Goal: Task Accomplishment & Management: Manage account settings

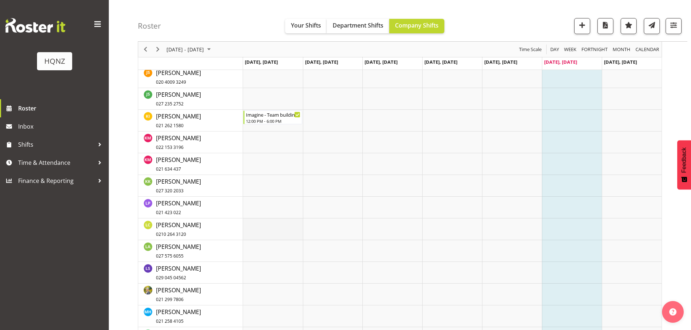
scroll to position [544, 0]
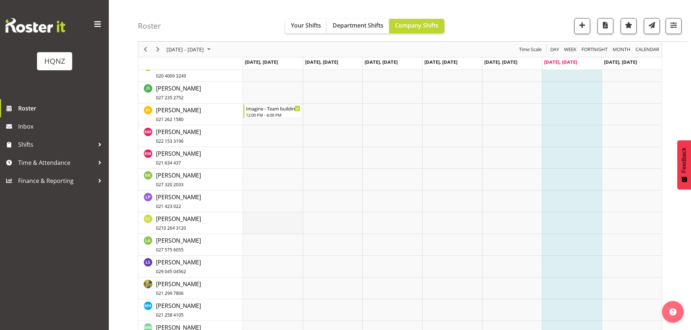
click at [268, 225] on td "Timeline Week of September 9, 2025" at bounding box center [273, 224] width 60 height 22
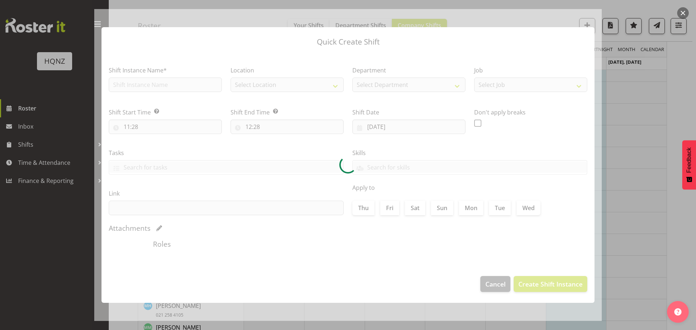
type input "[DATE]"
checkbox input "true"
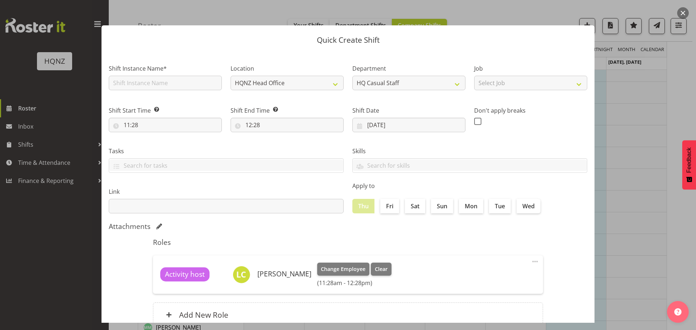
click at [687, 12] on button "button" at bounding box center [683, 13] width 12 height 12
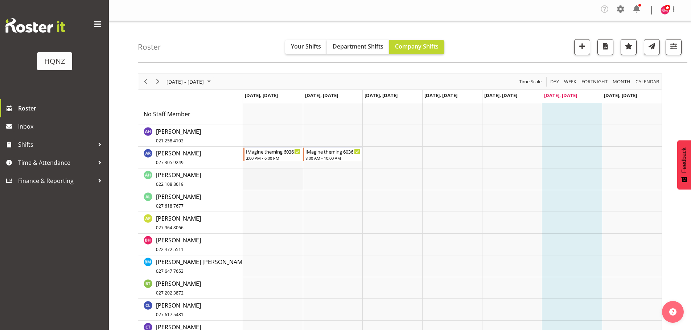
scroll to position [0, 0]
click at [267, 154] on div "IMagine theming 6036 - $30/hour" at bounding box center [273, 151] width 55 height 7
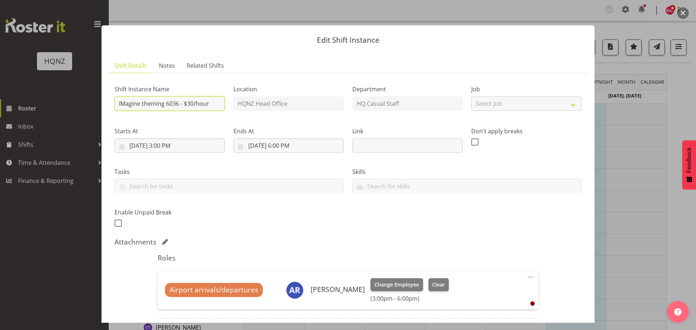
drag, startPoint x: 209, startPoint y: 106, endPoint x: 108, endPoint y: 104, distance: 100.8
click at [107, 104] on section "Shift Details Notes Related Shifts Shift Instance Name IMagine theming 6036 - $…" at bounding box center [348, 212] width 493 height 322
click at [685, 12] on button "button" at bounding box center [683, 13] width 12 height 12
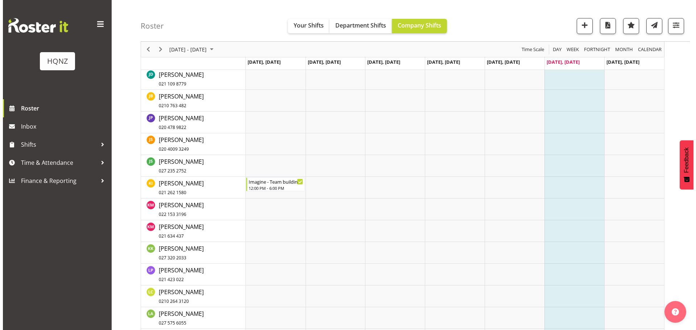
scroll to position [471, 0]
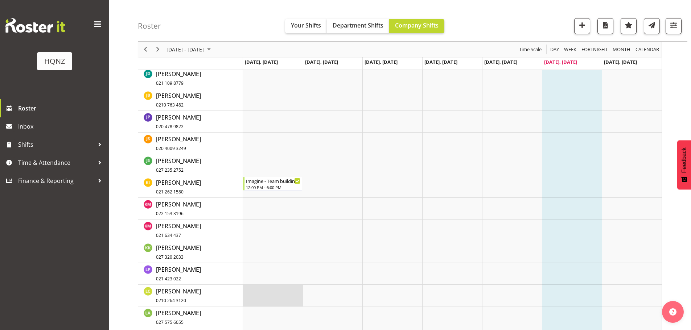
click at [262, 296] on td "Timeline Week of September 9, 2025" at bounding box center [273, 296] width 60 height 22
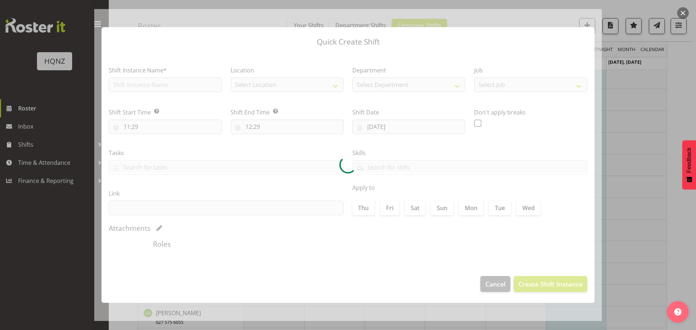
type input "[DATE]"
checkbox input "true"
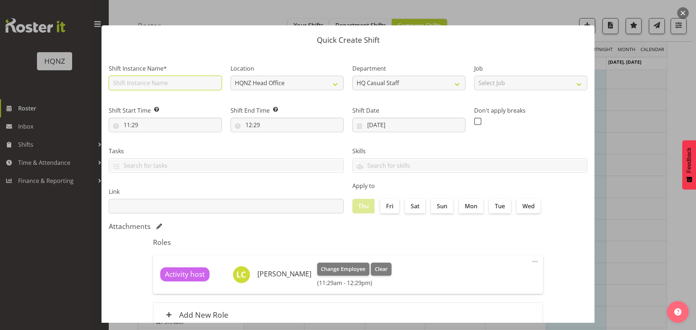
click at [147, 85] on input "text" at bounding box center [165, 83] width 113 height 15
paste input "IMagine theming 6036 - $30/hour"
type input "IMagine theming 6036 - $30/hour"
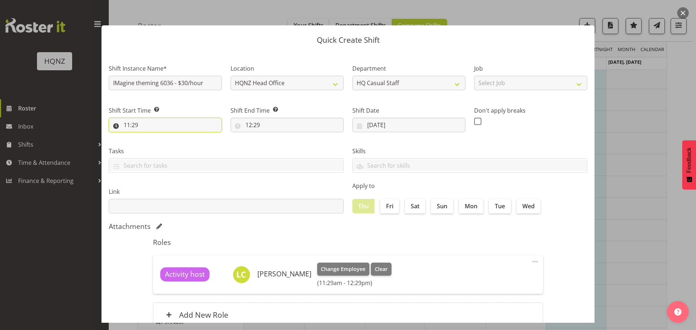
click at [153, 125] on input "11:29" at bounding box center [165, 125] width 113 height 15
click at [160, 143] on select "00 01 02 03 04 05 06 07 08 09 10 11 12 13 14 15 16 17 18 19 20 21 22 23" at bounding box center [158, 144] width 16 height 15
select select "15"
click at [150, 137] on select "00 01 02 03 04 05 06 07 08 09 10 11 12 13 14 15 16 17 18 19 20 21 22 23" at bounding box center [158, 144] width 16 height 15
type input "15:29"
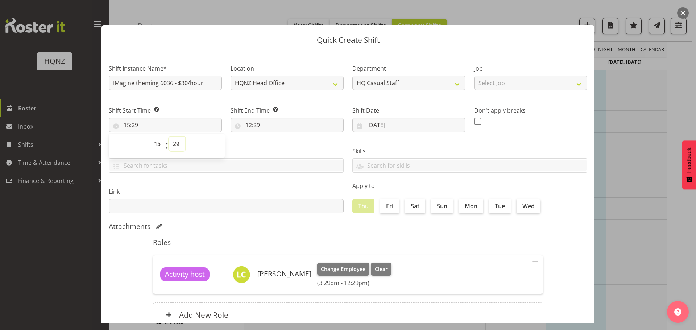
click at [175, 143] on select "00 01 02 03 04 05 06 07 08 09 10 11 12 13 14 15 16 17 18 19 20 21 22 23 24 25 2…" at bounding box center [177, 144] width 16 height 15
select select "1"
click at [169, 137] on select "00 01 02 03 04 05 06 07 08 09 10 11 12 13 14 15 16 17 18 19 20 21 22 23 24 25 2…" at bounding box center [177, 144] width 16 height 15
type input "15:01"
click at [181, 147] on select "00 01 02 03 04 05 06 07 08 09 10 11 12 13 14 15 16 17 18 19 20 21 22 23 24 25 2…" at bounding box center [177, 144] width 16 height 15
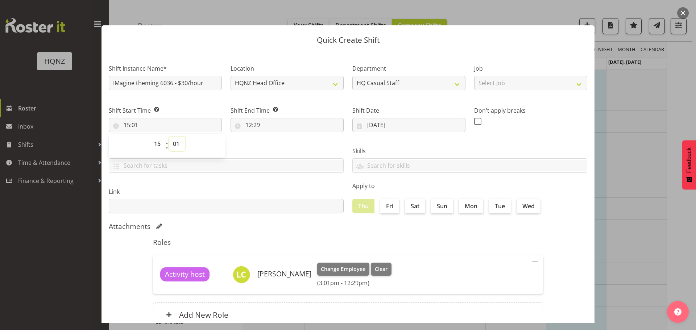
select select "0"
click at [169, 137] on select "00 01 02 03 04 05 06 07 08 09 10 11 12 13 14 15 16 17 18 19 20 21 22 23 24 25 2…" at bounding box center [177, 144] width 16 height 15
type input "15:00"
click at [251, 127] on input "12:29" at bounding box center [287, 125] width 113 height 15
click at [284, 145] on select "00 01 02 03 04 05 06 07 08 09 10 11 12 13 14 15 16 17 18 19 20 21 22 23" at bounding box center [280, 144] width 16 height 15
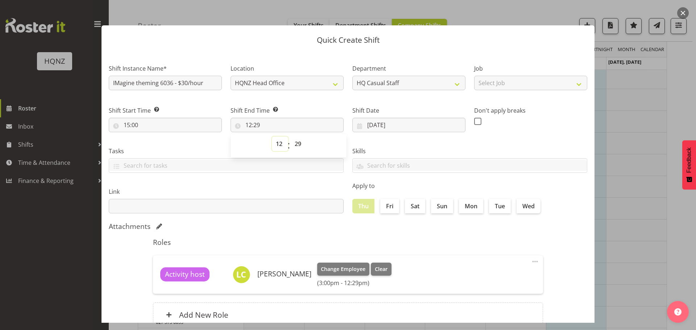
select select "18"
click at [272, 137] on select "00 01 02 03 04 05 06 07 08 09 10 11 12 13 14 15 16 17 18 19 20 21 22 23" at bounding box center [280, 144] width 16 height 15
type input "18:29"
click at [298, 143] on select "00 01 02 03 04 05 06 07 08 09 10 11 12 13 14 15 16 17 18 19 20 21 22 23 24 25 2…" at bounding box center [299, 144] width 16 height 15
select select "0"
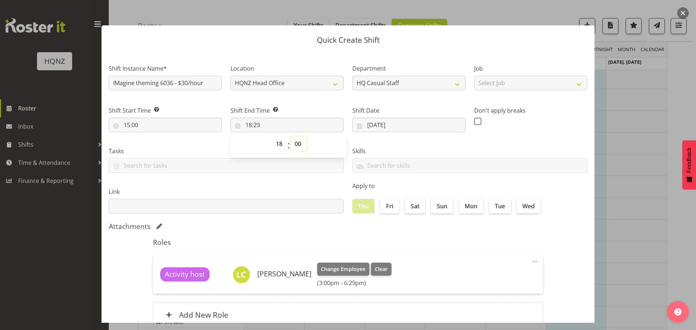
click at [291, 137] on select "00 01 02 03 04 05 06 07 08 09 10 11 12 13 14 15 16 17 18 19 20 21 22 23 24 25 2…" at bounding box center [299, 144] width 16 height 15
type input "18:00"
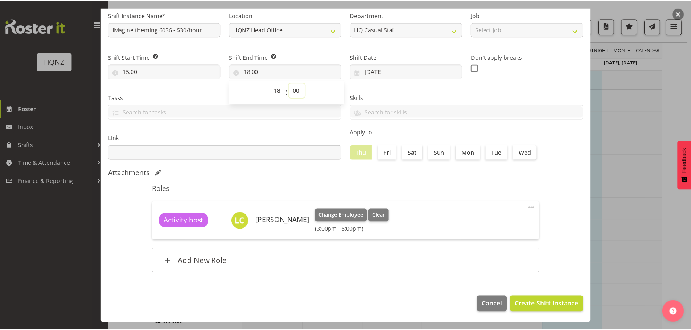
scroll to position [54, 0]
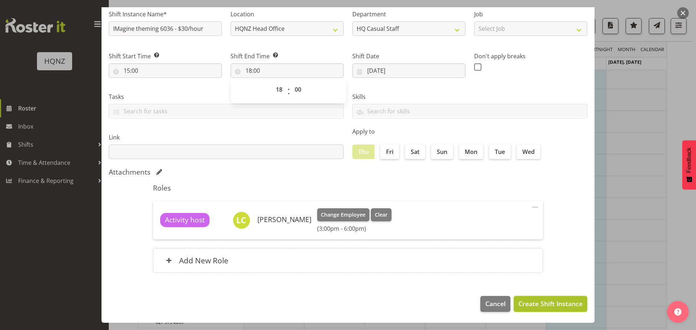
click at [538, 309] on span "Create Shift Instance" at bounding box center [551, 303] width 64 height 9
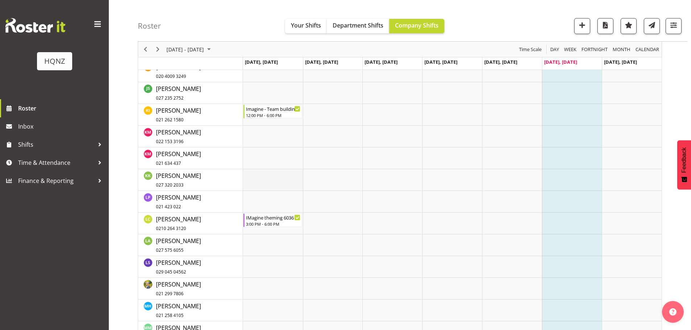
scroll to position [544, 0]
click at [276, 115] on div "12:00 PM - 6:00 PM" at bounding box center [273, 115] width 55 height 6
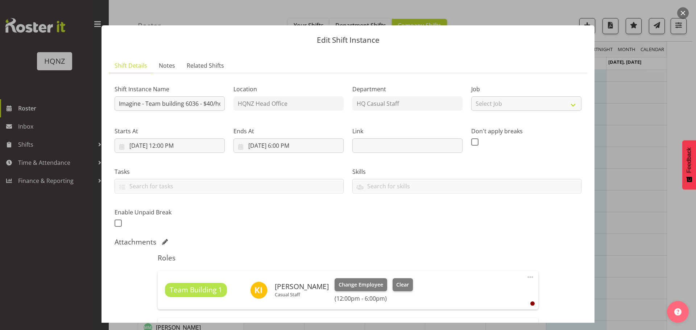
click at [681, 12] on button "button" at bounding box center [683, 13] width 12 height 12
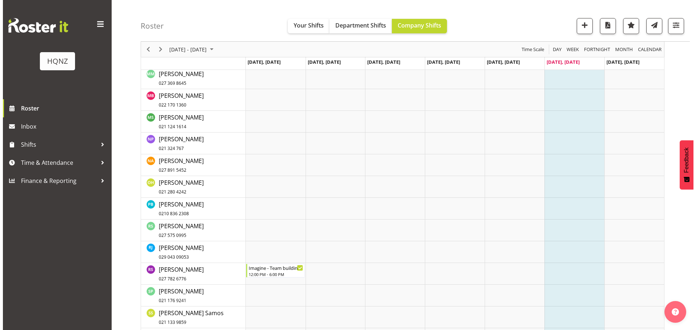
scroll to position [834, 0]
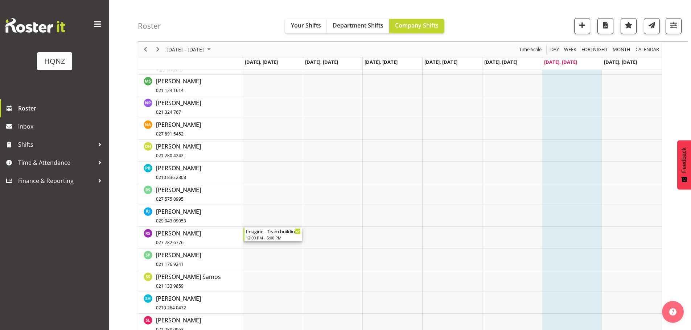
click at [266, 236] on div "12:00 PM - 6:00 PM" at bounding box center [273, 238] width 55 height 6
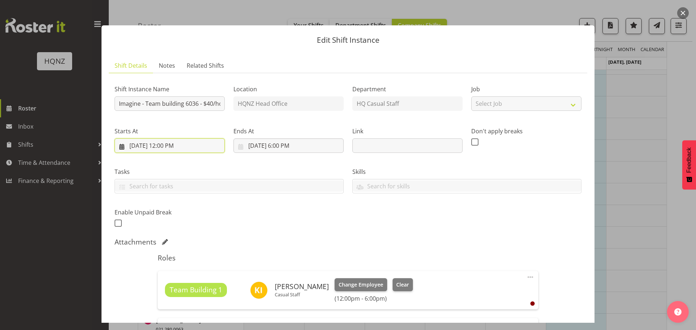
click at [167, 146] on input "[DATE] 12:00 PM" at bounding box center [170, 146] width 110 height 15
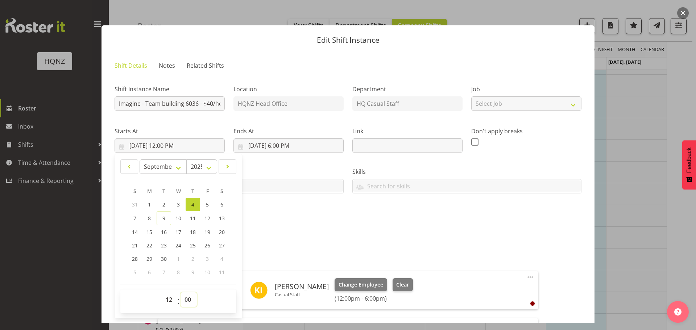
click at [188, 298] on select "00 01 02 03 04 05 06 07 08 09 10 11 12 13 14 15 16 17 18 19 20 21 22 23 24 25 2…" at bounding box center [189, 300] width 16 height 15
select select "15"
click at [181, 293] on select "00 01 02 03 04 05 06 07 08 09 10 11 12 13 14 15 16 17 18 19 20 21 22 23 24 25 2…" at bounding box center [189, 300] width 16 height 15
type input "[DATE] 12:15 PM"
click at [281, 150] on input "[DATE] 6:00 PM" at bounding box center [289, 146] width 110 height 15
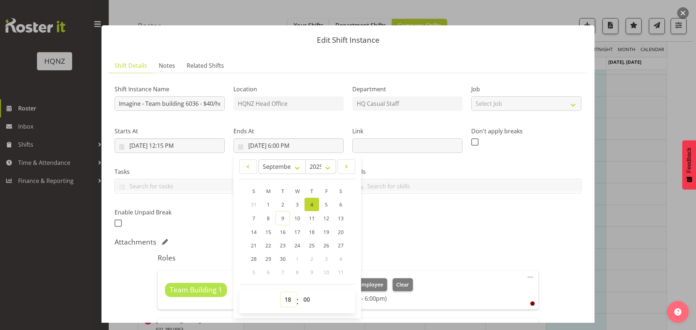
click at [287, 300] on select "00 01 02 03 04 05 06 07 08 09 10 11 12 13 14 15 16 17 18 19 20 21 22 23" at bounding box center [289, 300] width 16 height 15
select select "17"
click at [281, 293] on select "00 01 02 03 04 05 06 07 08 09 10 11 12 13 14 15 16 17 18 19 20 21 22 23" at bounding box center [289, 300] width 16 height 15
type input "[DATE] 5:00 PM"
click at [305, 302] on select "00 01 02 03 04 05 06 07 08 09 10 11 12 13 14 15 16 17 18 19 20 21 22 23 24 25 2…" at bounding box center [308, 300] width 16 height 15
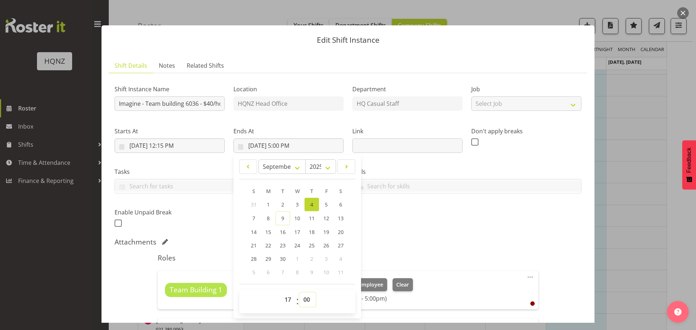
select select "45"
click at [300, 293] on select "00 01 02 03 04 05 06 07 08 09 10 11 12 13 14 15 16 17 18 19 20 21 22 23 24 25 2…" at bounding box center [308, 300] width 16 height 15
type input "[DATE] 5:45 PM"
click at [409, 242] on div "Attachments" at bounding box center [348, 242] width 467 height 9
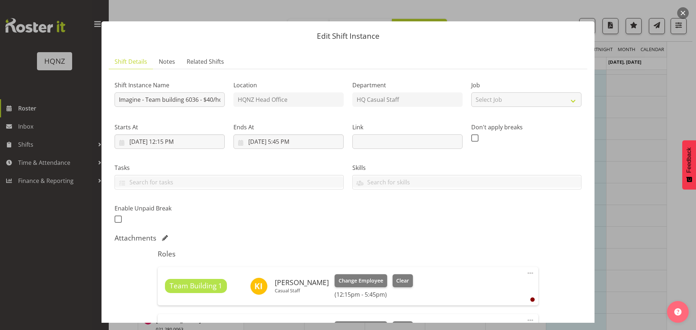
scroll to position [0, 0]
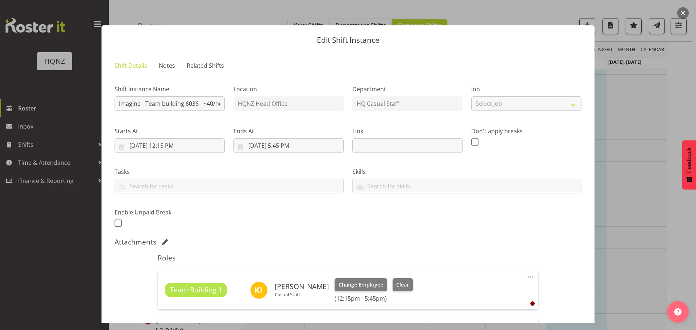
click at [686, 13] on button "button" at bounding box center [683, 13] width 12 height 12
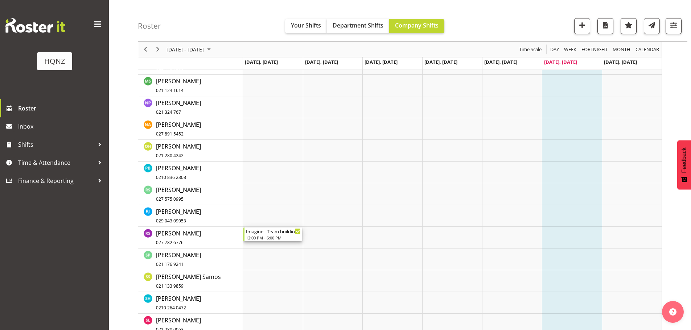
click at [277, 236] on div "12:00 PM - 6:00 PM" at bounding box center [273, 238] width 55 height 6
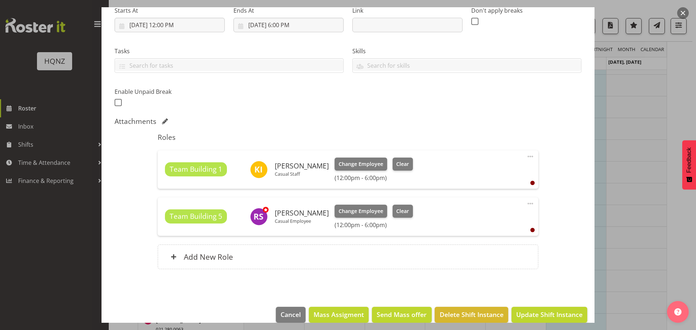
scroll to position [132, 0]
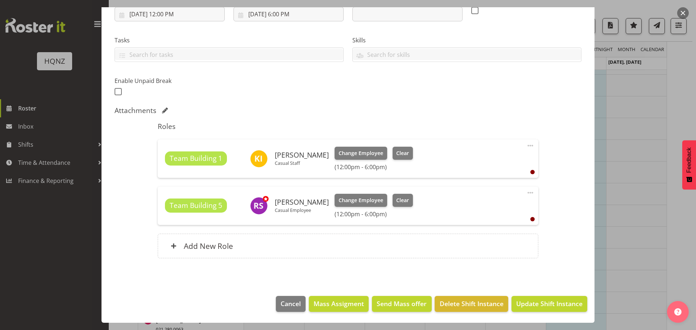
click at [364, 217] on h6 "(12:00pm - 6:00pm)" at bounding box center [374, 214] width 78 height 7
click at [526, 193] on span at bounding box center [530, 193] width 9 height 9
click at [500, 206] on link "Edit" at bounding box center [500, 210] width 70 height 13
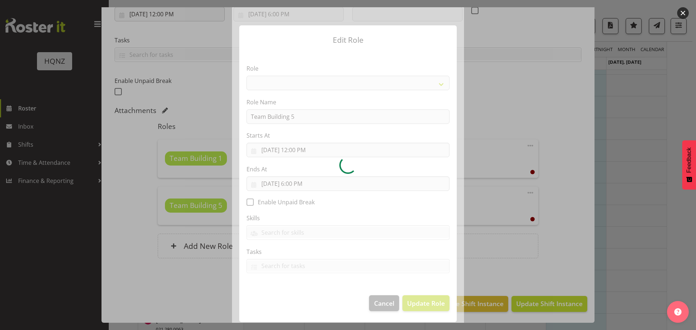
select select "253"
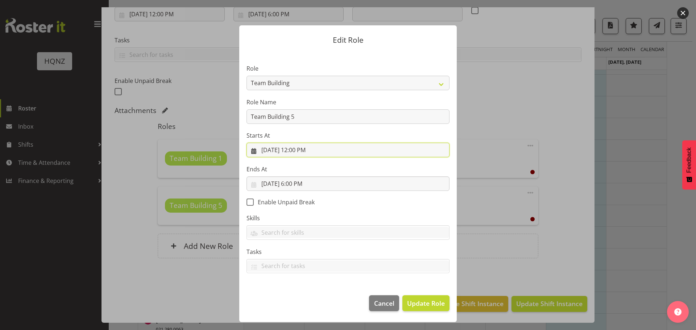
click at [298, 152] on input "[DATE] 12:00 PM" at bounding box center [348, 150] width 203 height 15
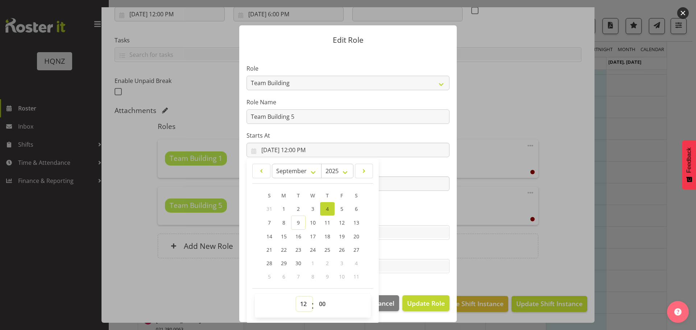
click at [305, 303] on select "00 01 02 03 04 05 06 07 08 09 10 11 12 13 14 15 16 17 18 19 20 21 22 23" at bounding box center [304, 304] width 16 height 15
click at [296, 297] on select "00 01 02 03 04 05 06 07 08 09 10 11 12 13 14 15 16 17 18 19 20 21 22 23" at bounding box center [304, 304] width 16 height 15
click at [323, 305] on select "00 01 02 03 04 05 06 07 08 09 10 11 12 13 14 15 16 17 18 19 20 21 22 23 24 25 2…" at bounding box center [323, 304] width 16 height 15
select select "15"
click at [315, 297] on select "00 01 02 03 04 05 06 07 08 09 10 11 12 13 14 15 16 17 18 19 20 21 22 23 24 25 2…" at bounding box center [323, 304] width 16 height 15
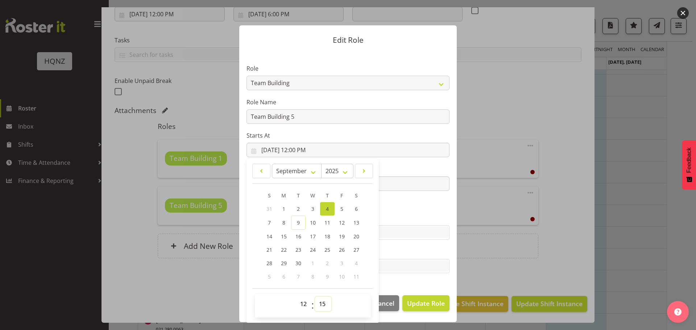
type input "[DATE] 12:15 PM"
click at [411, 275] on section "Role Activity host Airport arrivals/departures Cleaning Event support Team Buil…" at bounding box center [348, 169] width 218 height 237
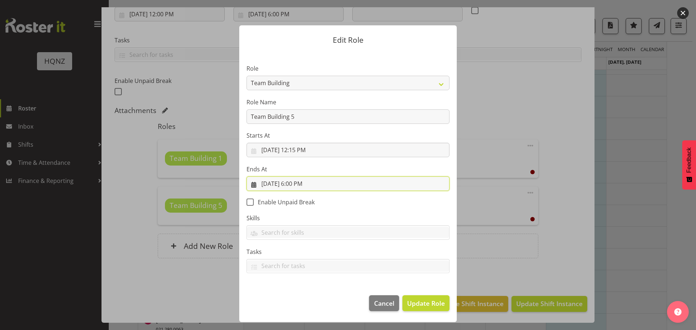
click at [295, 185] on input "[DATE] 6:00 PM" at bounding box center [348, 184] width 203 height 15
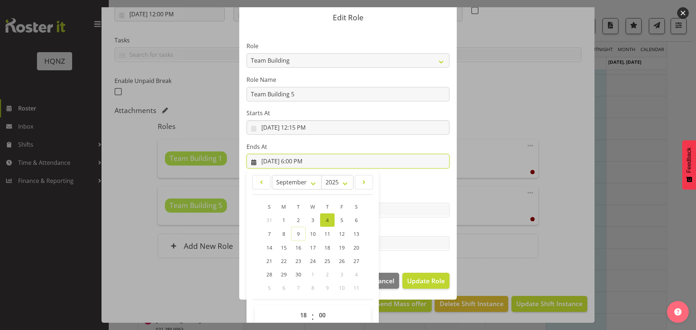
scroll to position [34, 0]
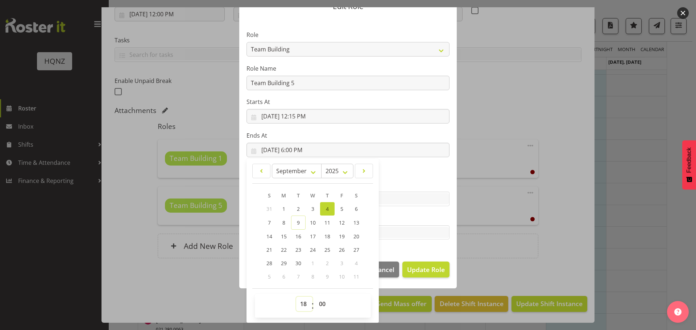
click at [301, 304] on select "00 01 02 03 04 05 06 07 08 09 10 11 12 13 14 15 16 17 18 19 20 21 22 23" at bounding box center [304, 304] width 16 height 15
select select "17"
click at [296, 297] on select "00 01 02 03 04 05 06 07 08 09 10 11 12 13 14 15 16 17 18 19 20 21 22 23" at bounding box center [304, 304] width 16 height 15
type input "[DATE] 5:00 PM"
click at [319, 304] on select "00 01 02 03 04 05 06 07 08 09 10 11 12 13 14 15 16 17 18 19 20 21 22 23 24 25 2…" at bounding box center [323, 304] width 16 height 15
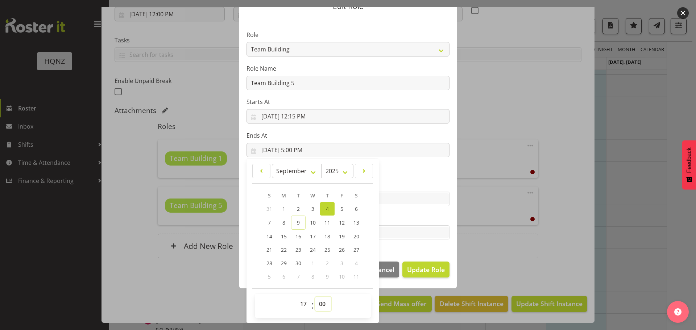
select select "45"
click at [315, 297] on select "00 01 02 03 04 05 06 07 08 09 10 11 12 13 14 15 16 17 18 19 20 21 22 23 24 25 2…" at bounding box center [323, 304] width 16 height 15
type input "[DATE] 5:45 PM"
click at [372, 290] on div "January February March April May June July August September October November [D…" at bounding box center [313, 241] width 132 height 158
click at [436, 251] on section "Role Activity host Airport arrivals/departures Cleaning Event support Team Buil…" at bounding box center [348, 135] width 218 height 237
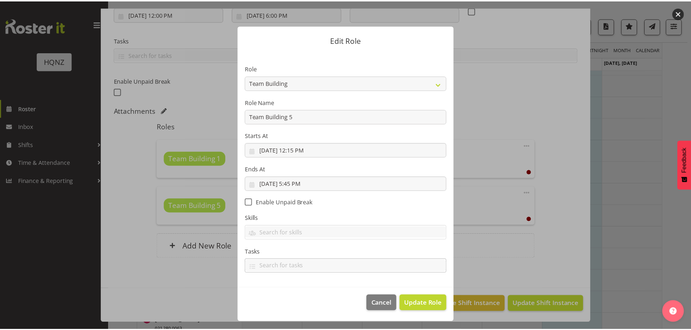
scroll to position [0, 0]
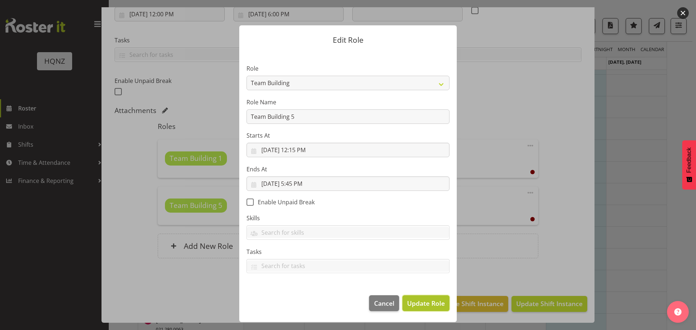
click at [427, 302] on span "Update Role" at bounding box center [426, 303] width 38 height 9
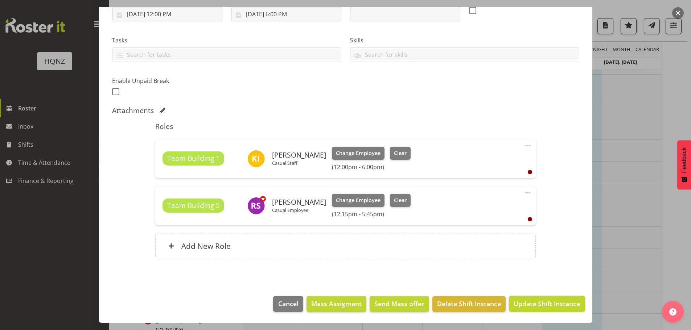
click at [548, 304] on span "Update Shift Instance" at bounding box center [546, 303] width 66 height 9
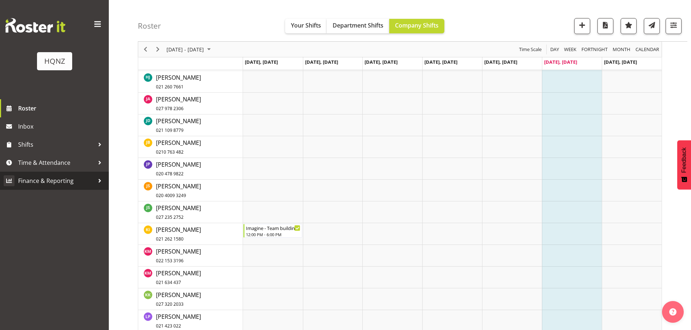
scroll to position [410, 0]
